Goal: Information Seeking & Learning: Check status

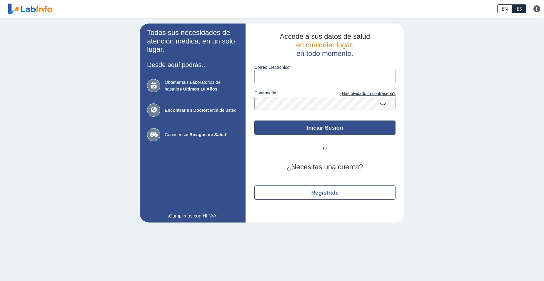
type input "[EMAIL_ADDRESS][DOMAIN_NAME]"
click at [330, 130] on button "Iniciar Sesión" at bounding box center [324, 128] width 141 height 14
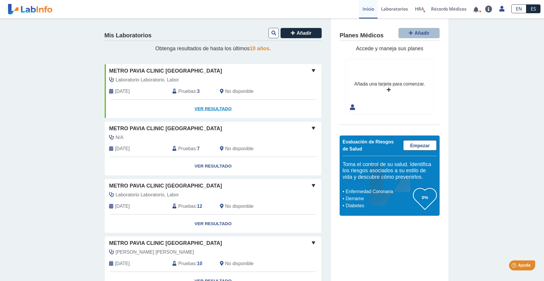
click at [208, 109] on link "Ver Resultado" at bounding box center [213, 109] width 217 height 19
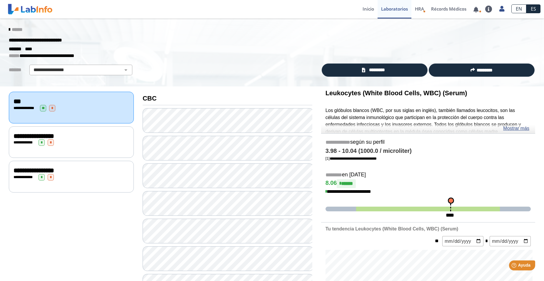
click at [9, 28] on icon at bounding box center [9, 29] width 1 height 5
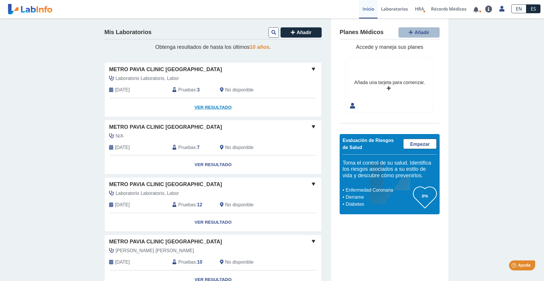
click at [203, 107] on link "Ver Resultado" at bounding box center [213, 107] width 217 height 19
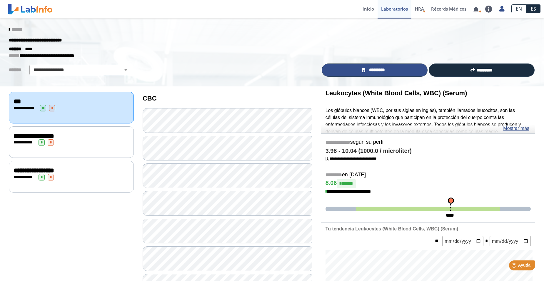
click at [375, 71] on span "*********" at bounding box center [377, 70] width 20 height 7
